Goal: Go to known website: Access a specific website the user already knows

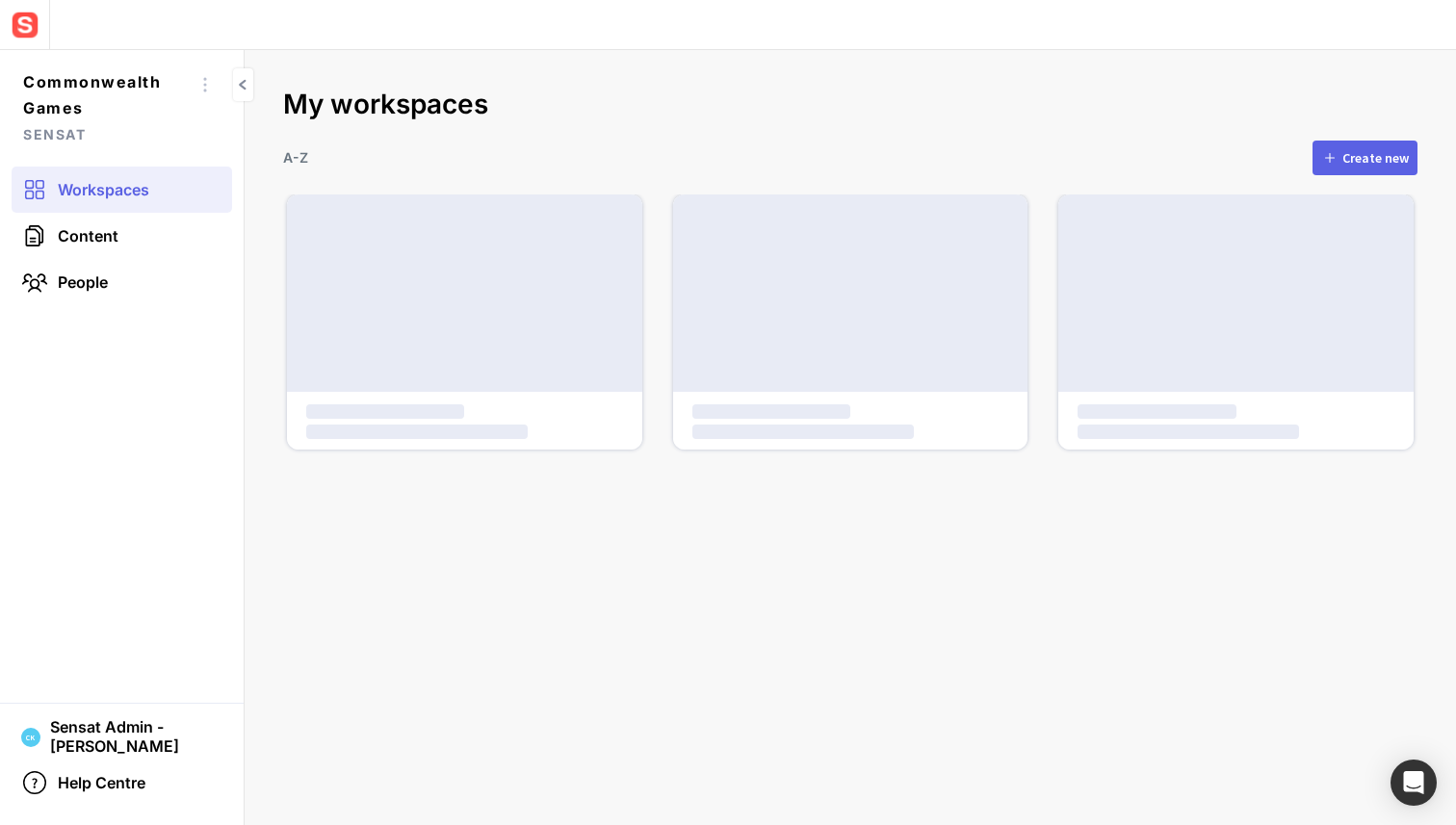
click at [731, 109] on h2 "My workspaces" at bounding box center [850, 104] width 1134 height 32
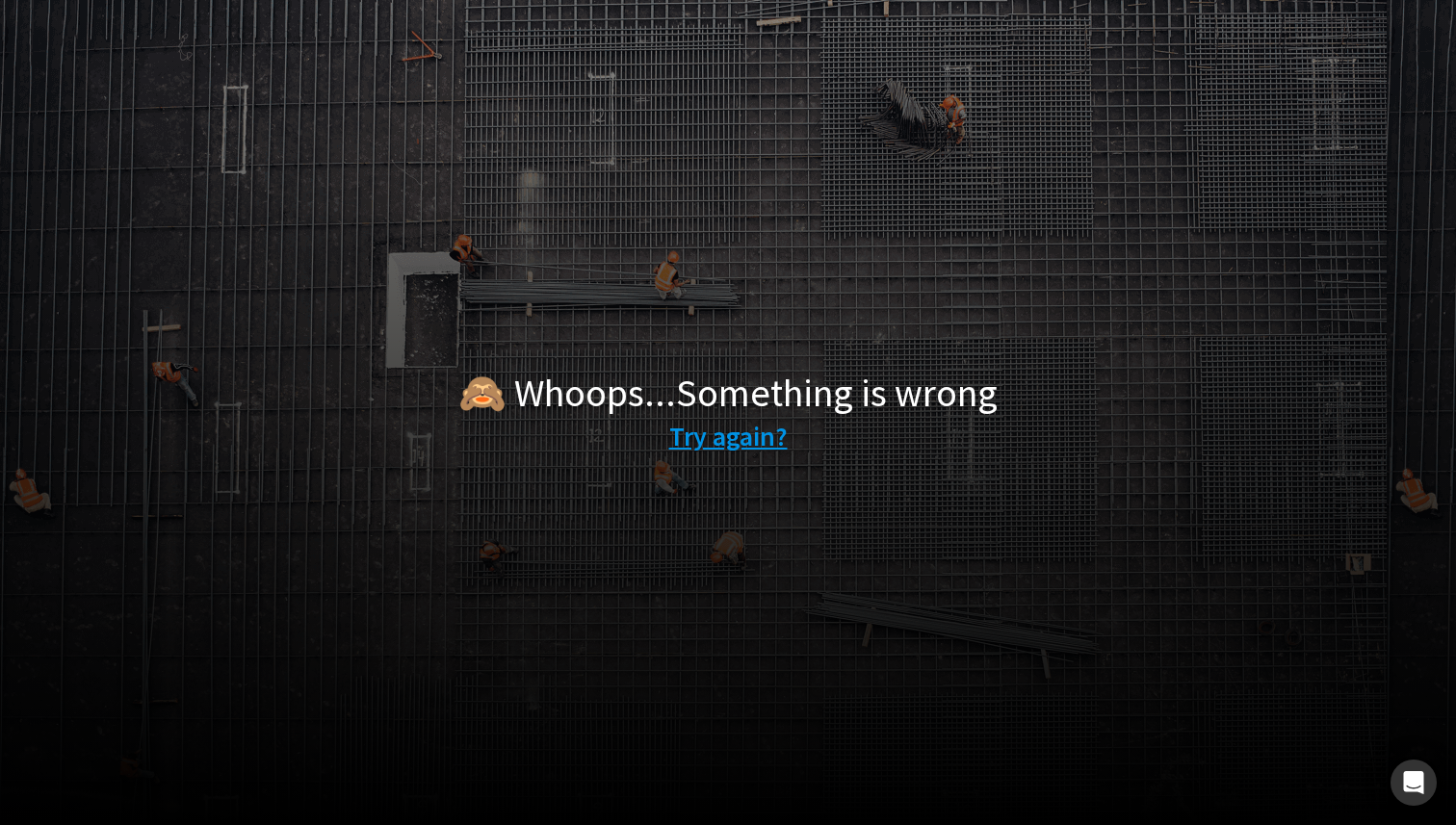
click at [739, 460] on div "🙈 Whoops...Something is wrong Try again?" at bounding box center [728, 412] width 1456 height 825
click at [739, 446] on link "Try again?" at bounding box center [728, 436] width 118 height 40
